Goal: Task Accomplishment & Management: Use online tool/utility

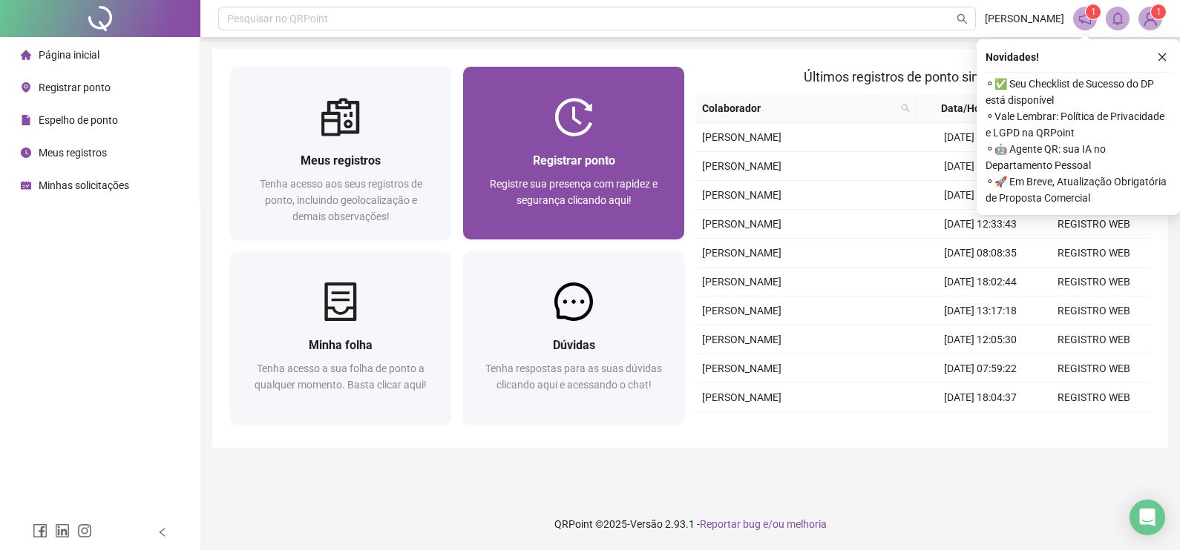
click at [589, 162] on span "Registrar ponto" at bounding box center [574, 161] width 82 height 14
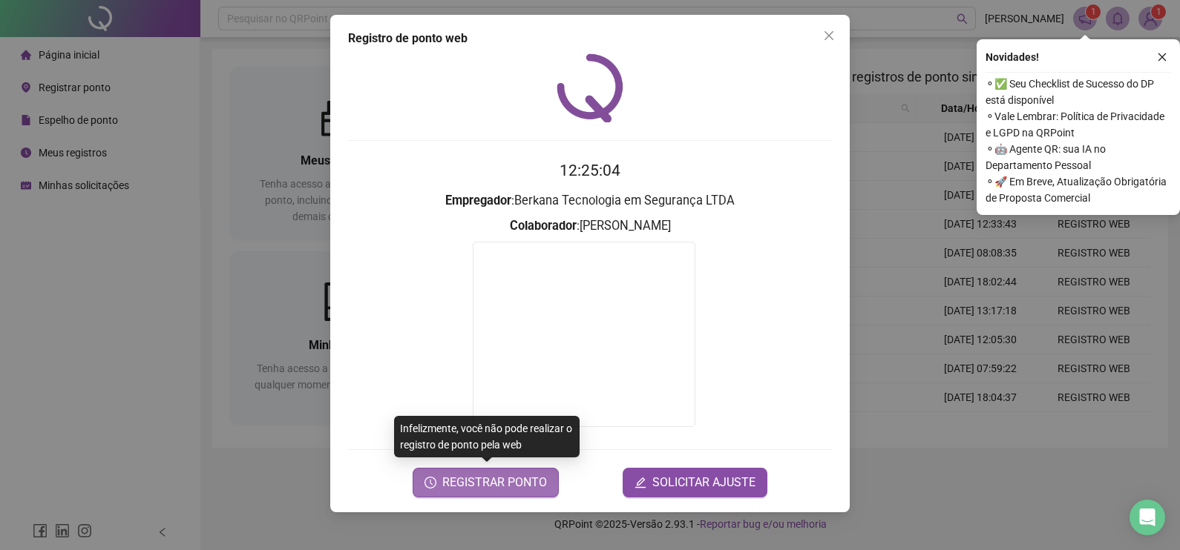
click at [470, 481] on span "REGISTRAR PONTO" at bounding box center [494, 483] width 105 height 18
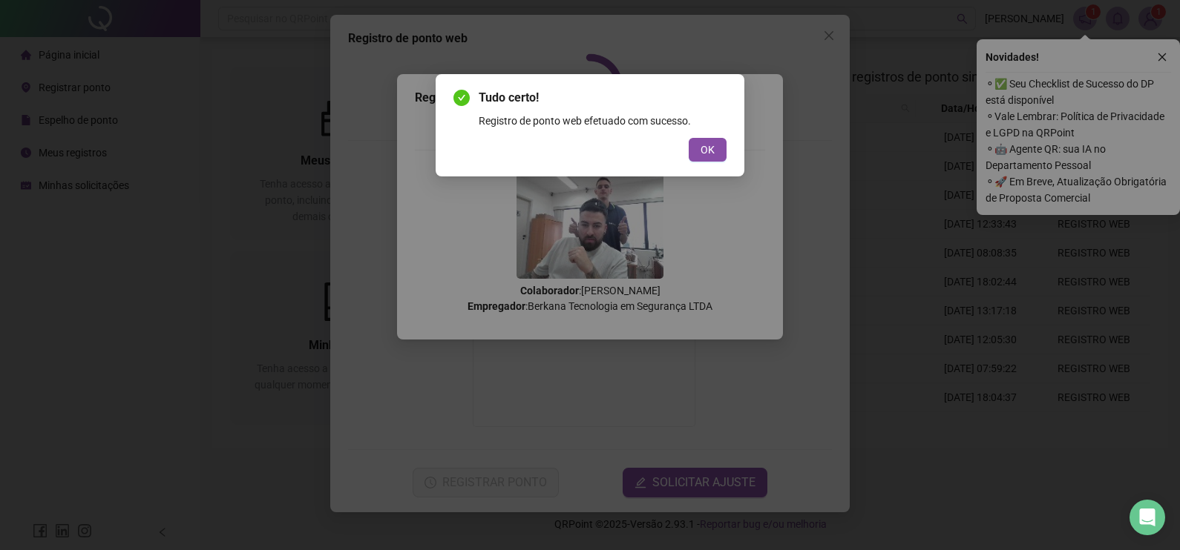
click at [719, 137] on div "Tudo certo! Registro de ponto web efetuado com sucesso. OK" at bounding box center [589, 125] width 273 height 73
click at [720, 146] on button "OK" at bounding box center [707, 150] width 38 height 24
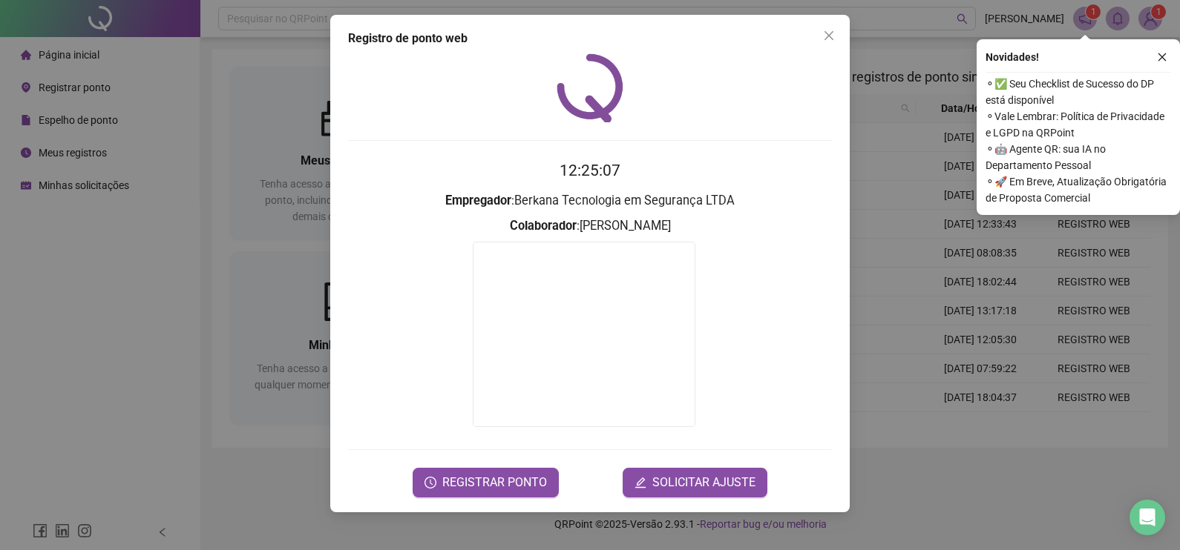
click at [918, 266] on div "Registro de ponto web 12:25:07 Empregador : Berkana Tecnologia em Segurança LTD…" at bounding box center [590, 275] width 1180 height 550
